Goal: Information Seeking & Learning: Learn about a topic

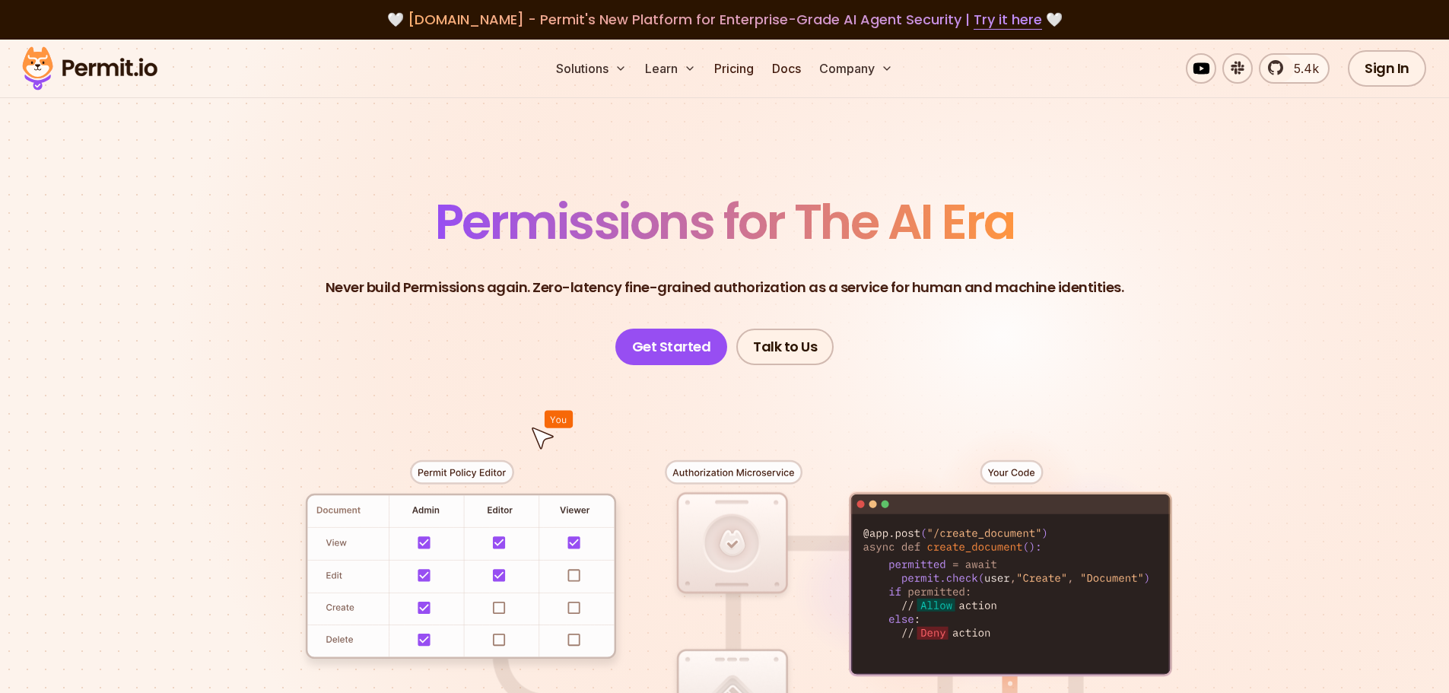
click at [84, 63] on img at bounding box center [89, 69] width 149 height 52
click at [1305, 75] on span "5.4k" at bounding box center [1302, 68] width 34 height 18
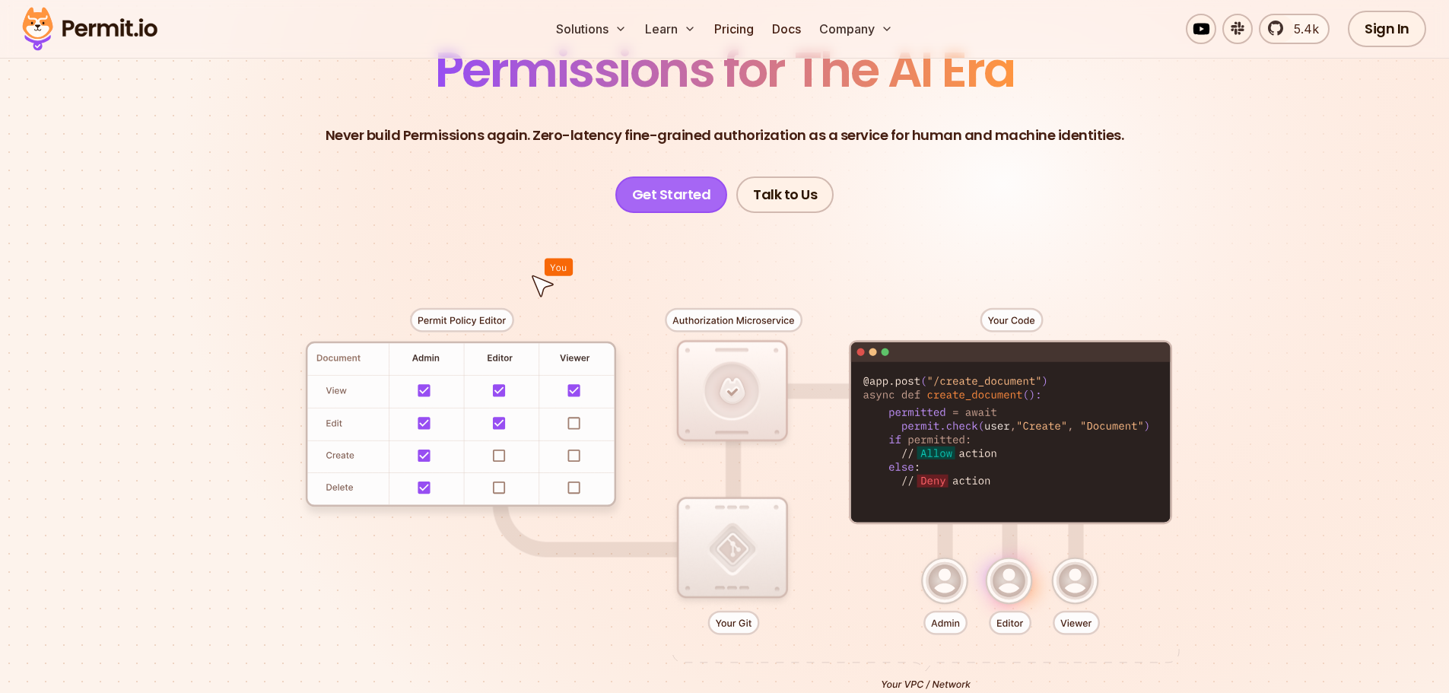
click at [673, 190] on link "Get Started" at bounding box center [671, 194] width 113 height 37
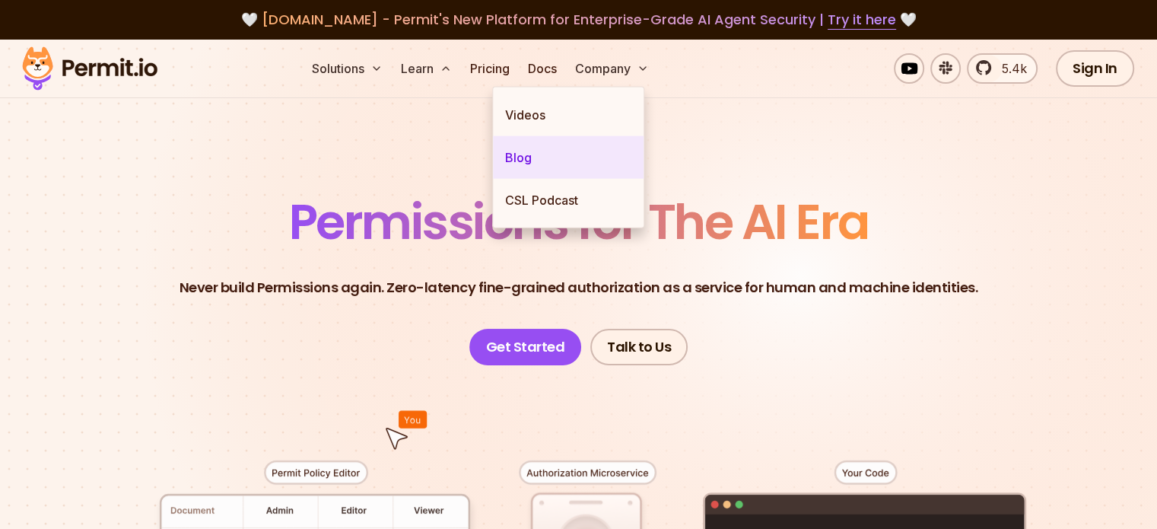
click at [526, 167] on link "Blog" at bounding box center [568, 157] width 151 height 43
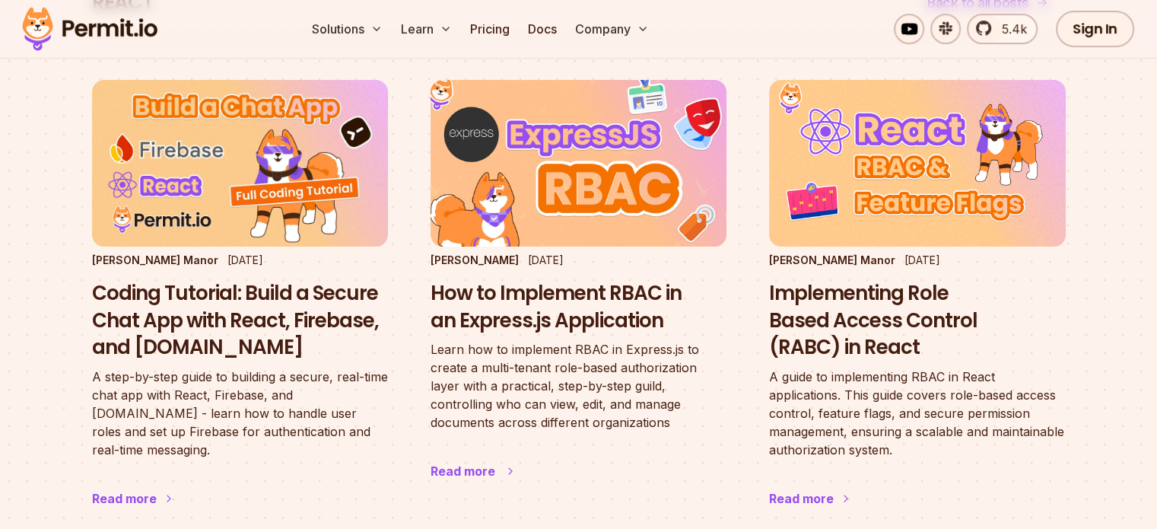
scroll to position [76, 0]
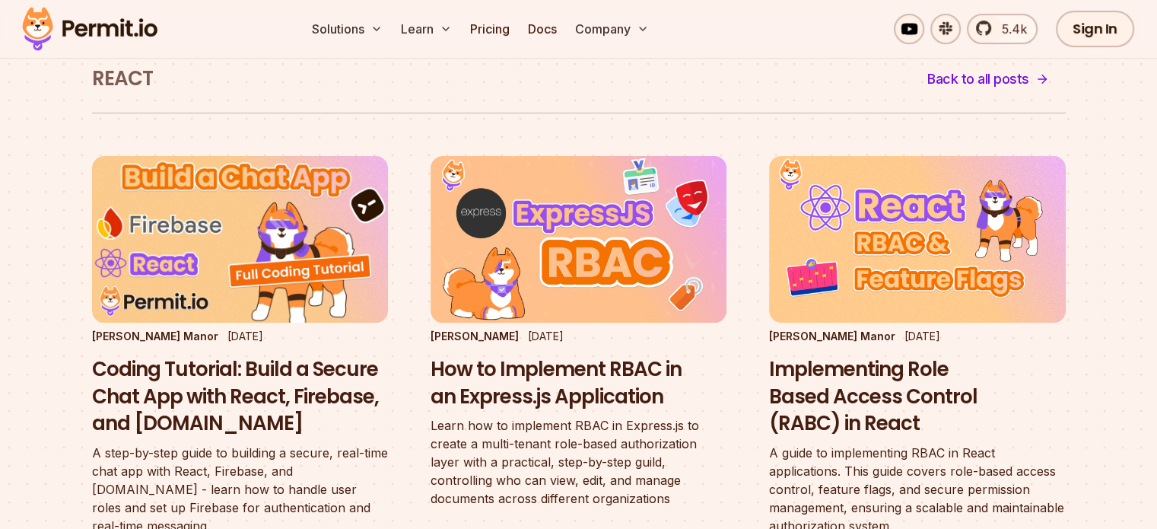
click at [274, 242] on img at bounding box center [240, 239] width 326 height 183
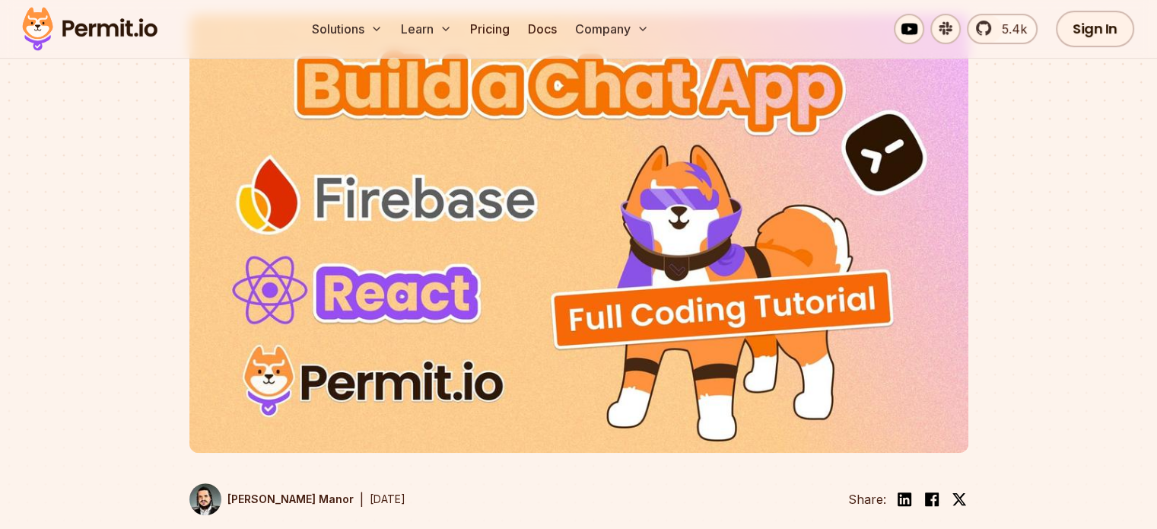
scroll to position [368, 0]
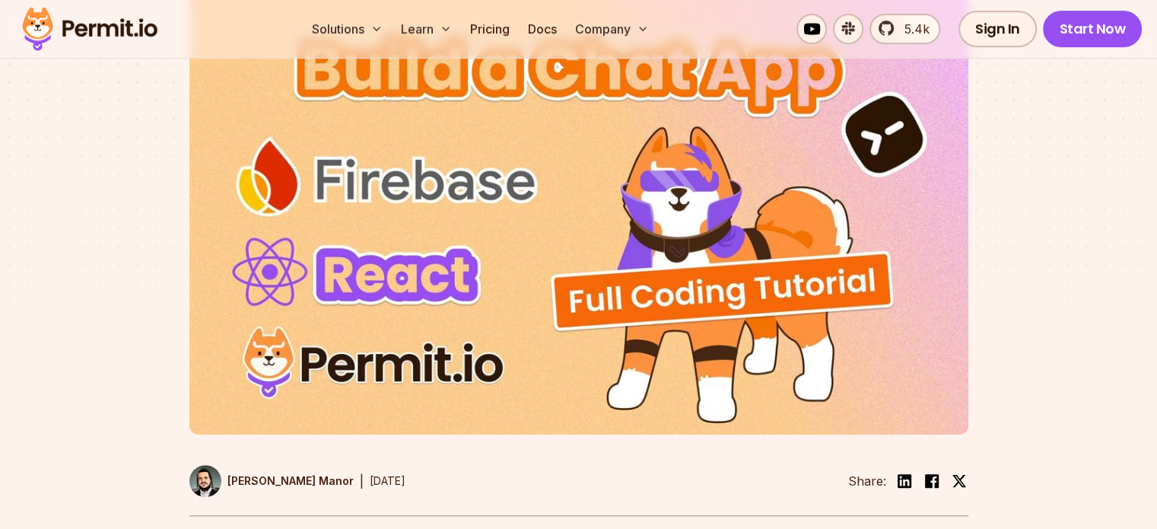
click at [407, 242] on img at bounding box center [578, 215] width 779 height 438
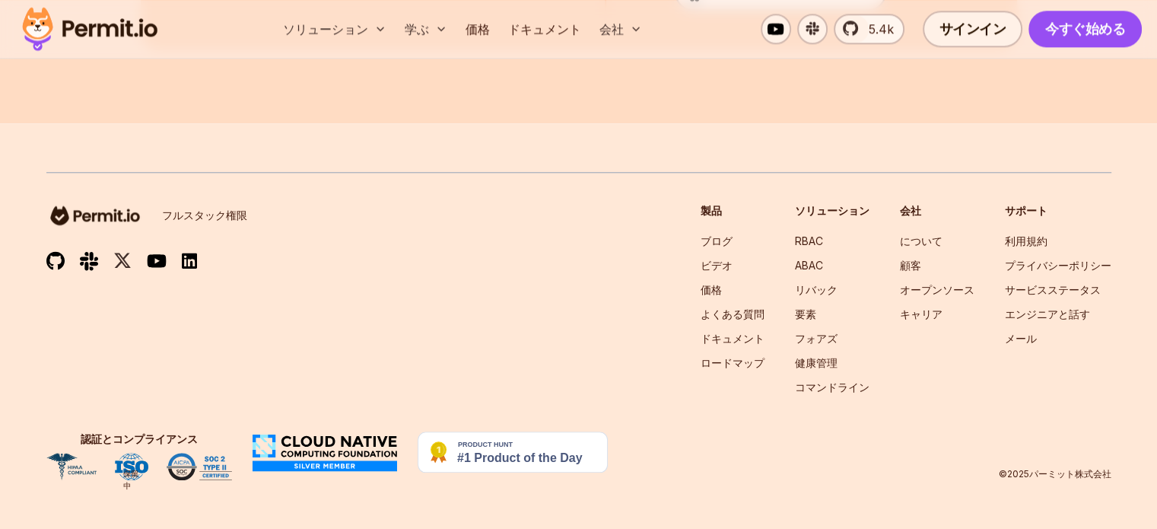
scroll to position [25941, 0]
